Goal: Task Accomplishment & Management: Complete application form

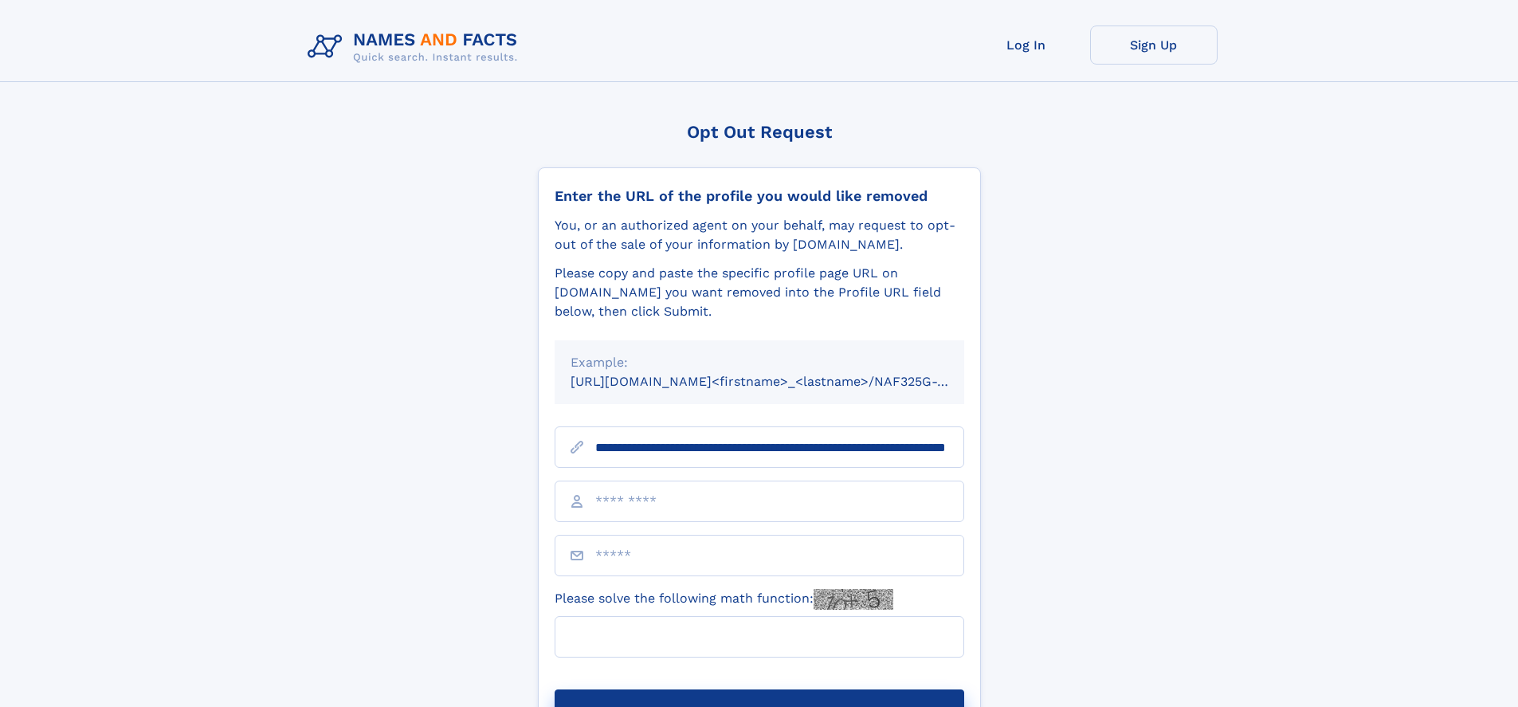
scroll to position [0, 159]
type input "**********"
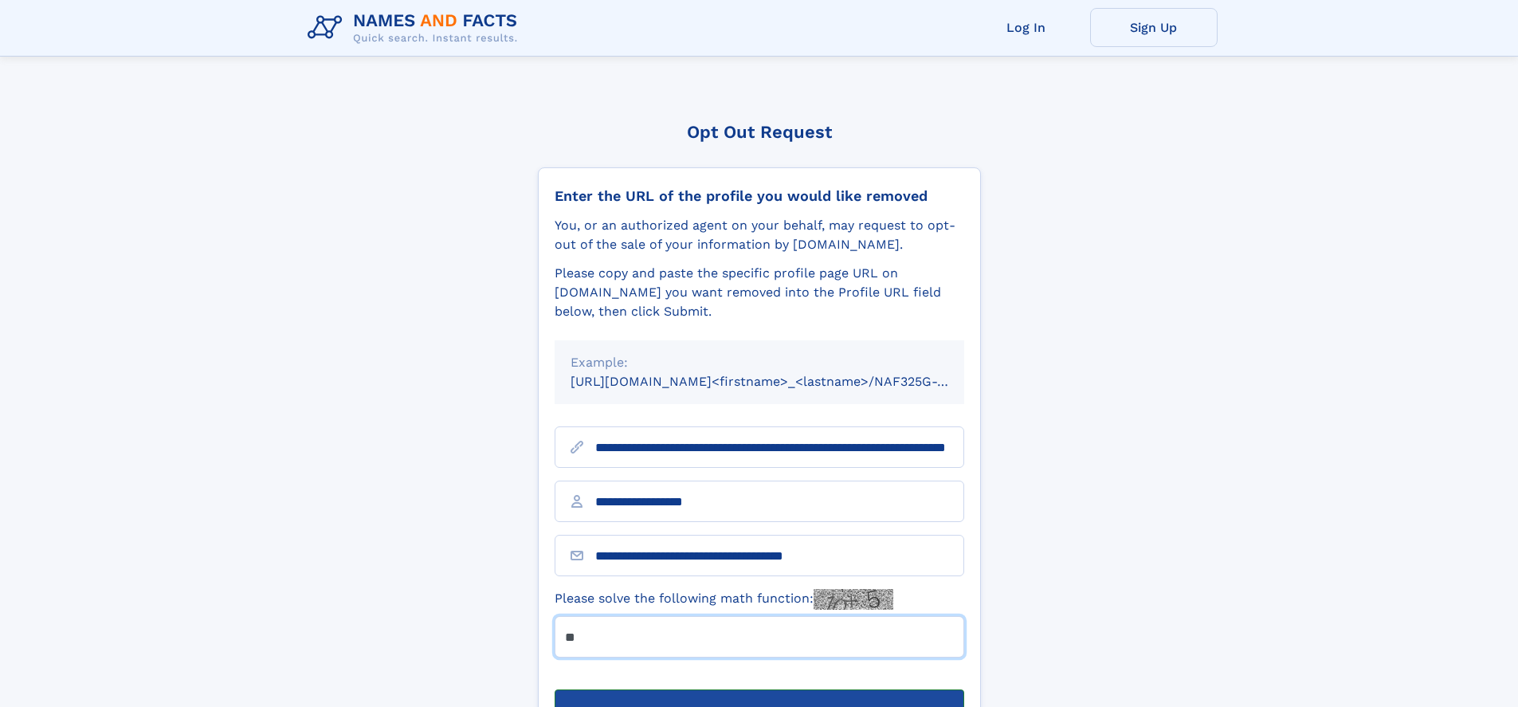
type input "**"
click at [758, 689] on button "Submit Opt Out Request" at bounding box center [758, 714] width 409 height 51
